Goal: Information Seeking & Learning: Learn about a topic

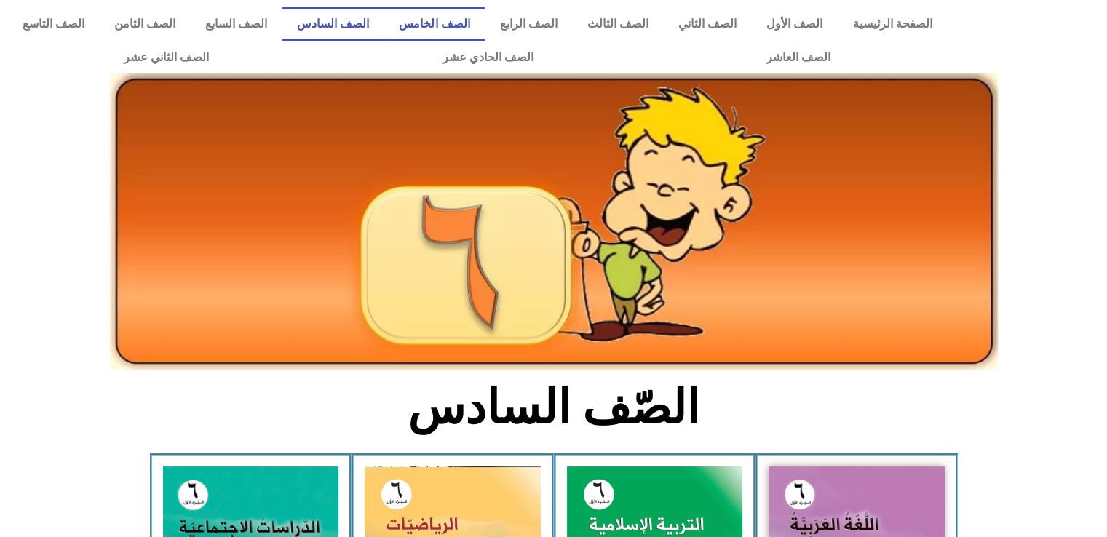
click at [485, 24] on link "الصف الخامس" at bounding box center [434, 23] width 100 height 33
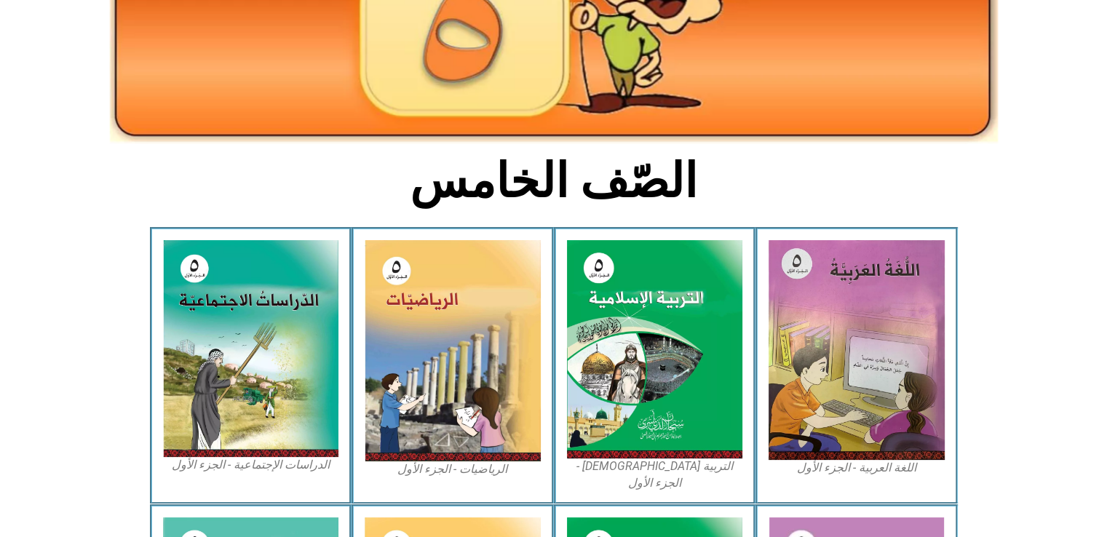
scroll to position [229, 0]
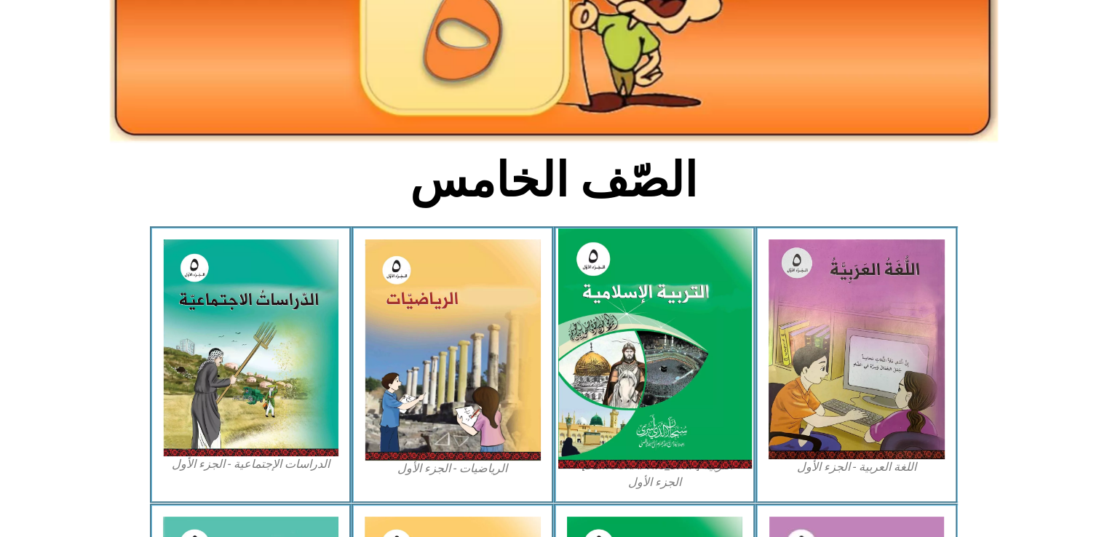
click at [616, 389] on img at bounding box center [655, 349] width 194 height 241
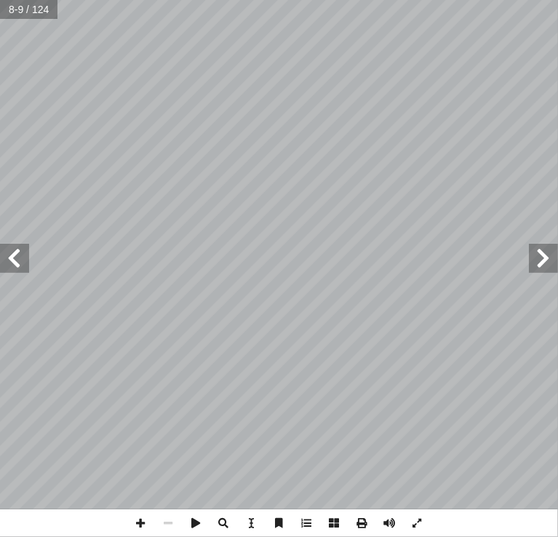
click at [543, 264] on span at bounding box center [543, 258] width 29 height 29
